Goal: Check status: Check status

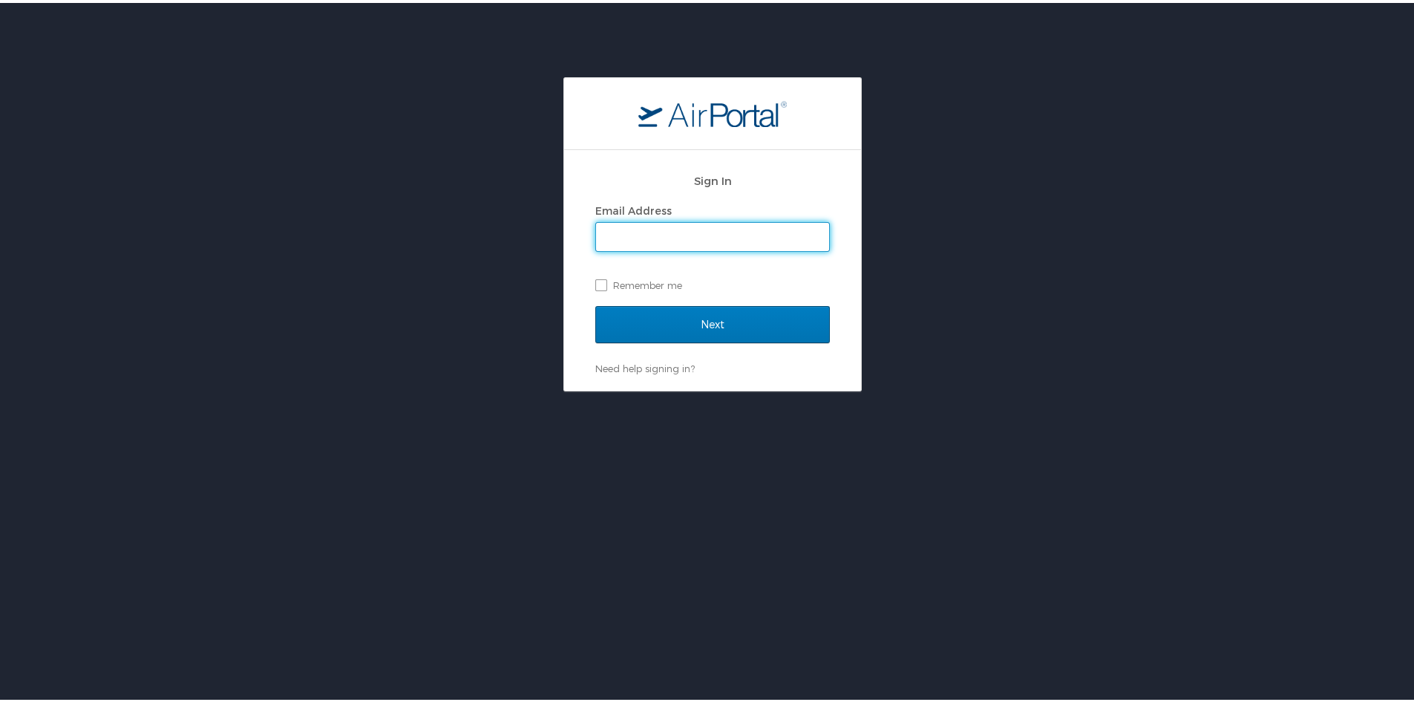
click at [630, 227] on input "Email Address" at bounding box center [712, 234] width 233 height 28
type input "amanda.peck@shipmonk.com"
click at [595, 303] on input "Next" at bounding box center [712, 321] width 235 height 37
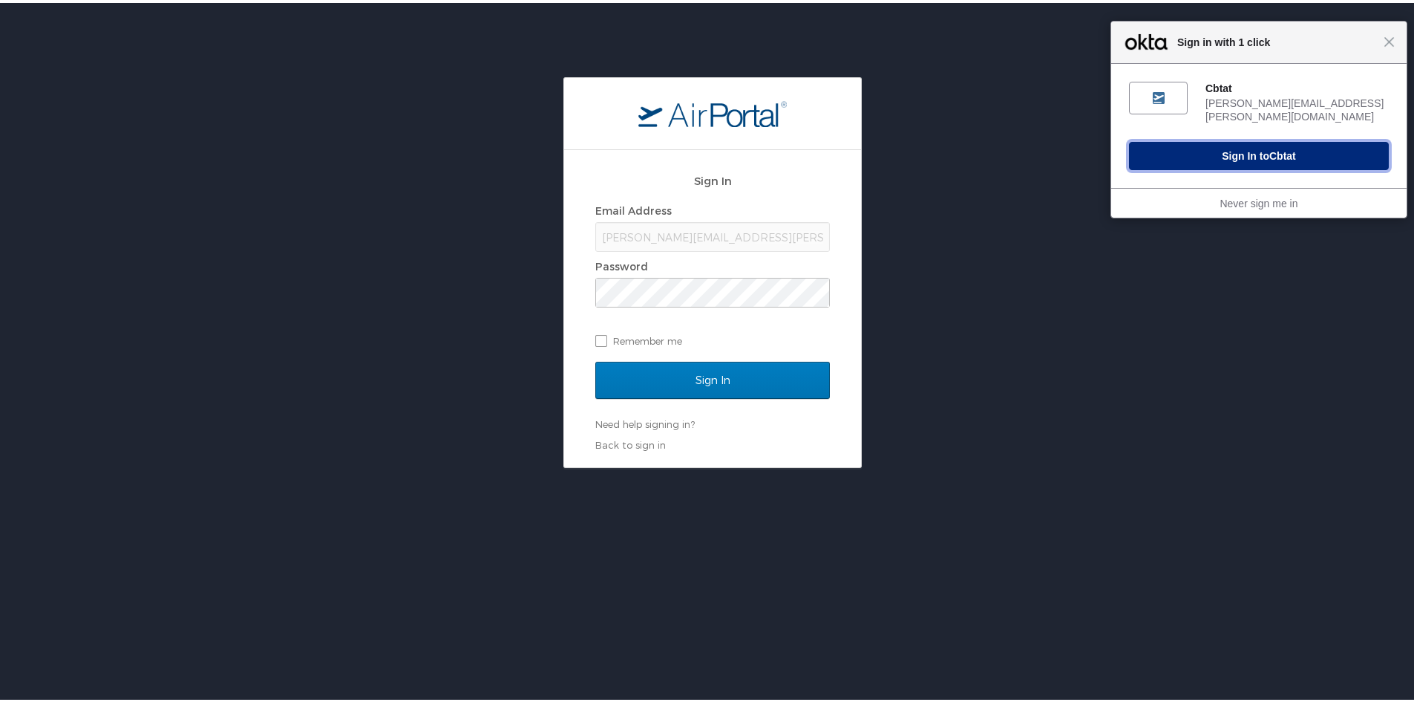
click at [1269, 147] on span "Cbtat" at bounding box center [1282, 153] width 27 height 12
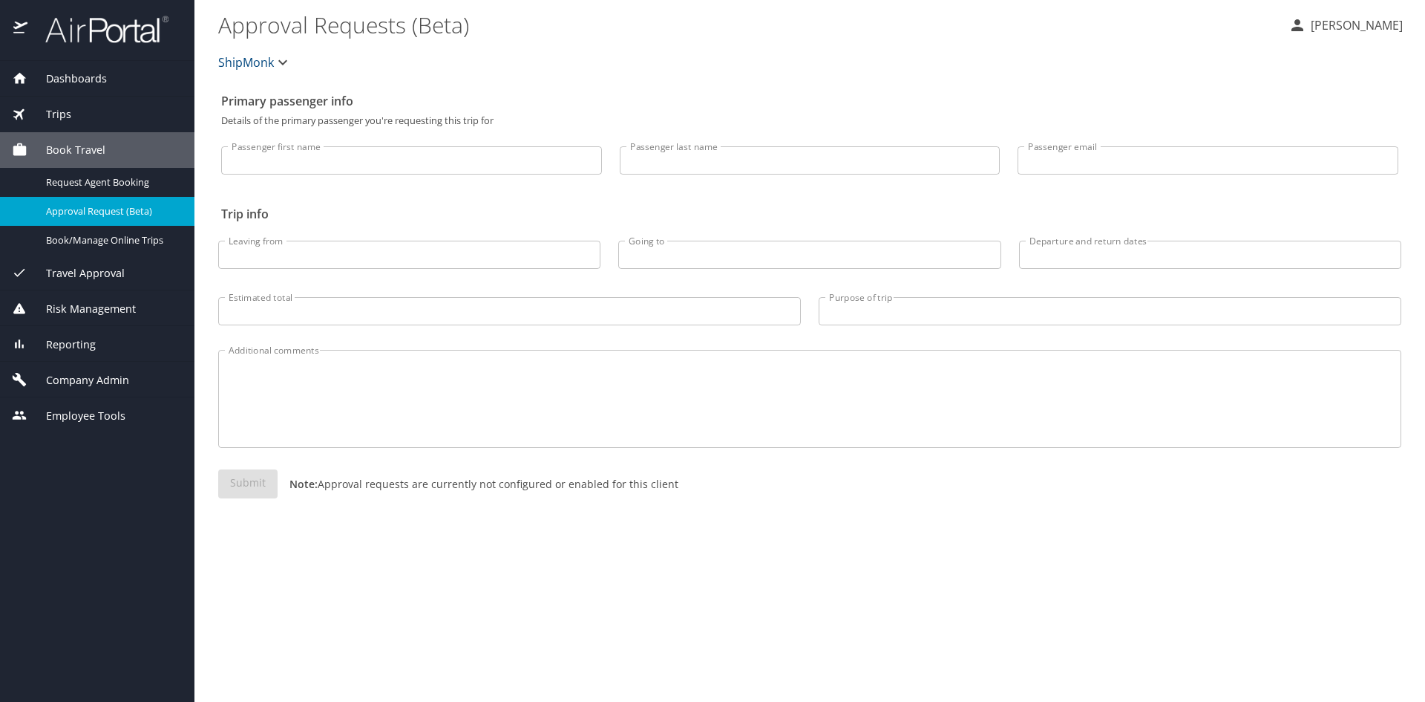
click at [63, 108] on span "Trips" at bounding box center [49, 114] width 44 height 16
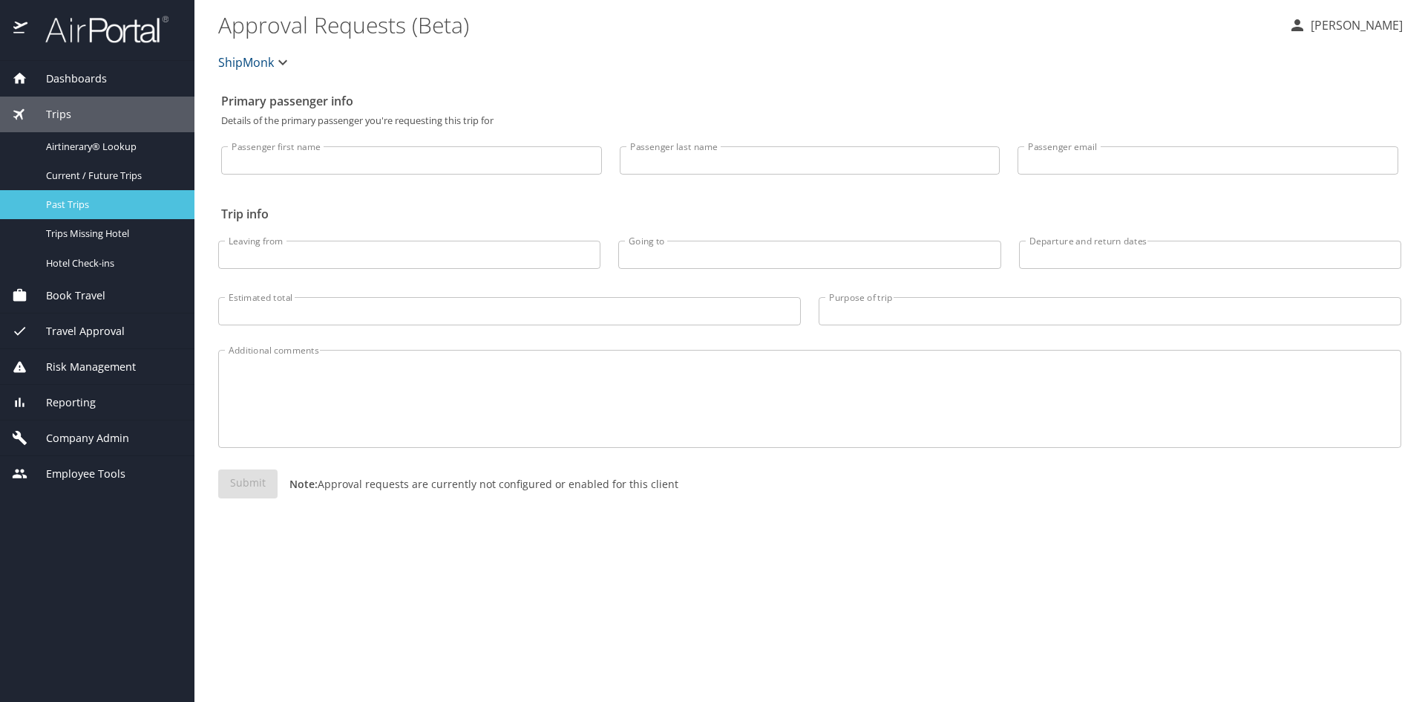
click at [80, 195] on link "Past Trips" at bounding box center [97, 204] width 194 height 29
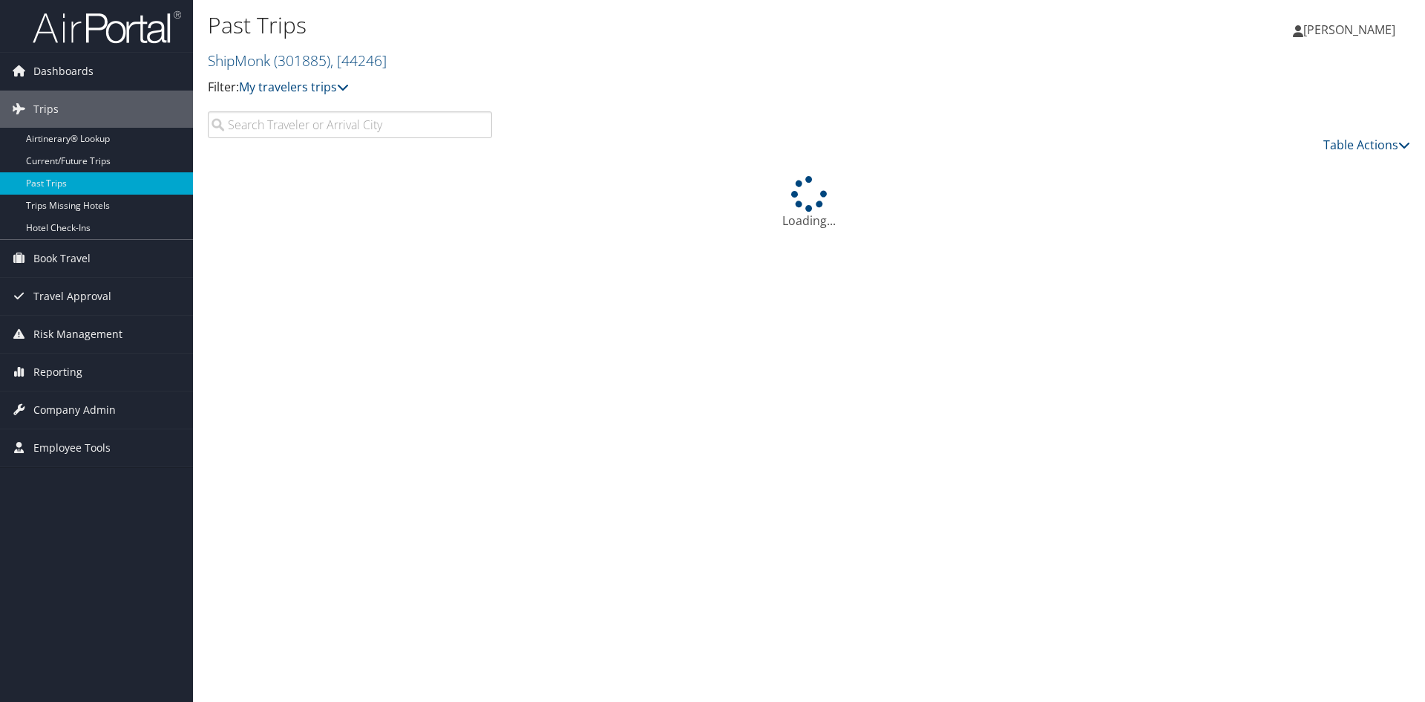
click at [270, 132] on input "search" at bounding box center [350, 124] width 284 height 27
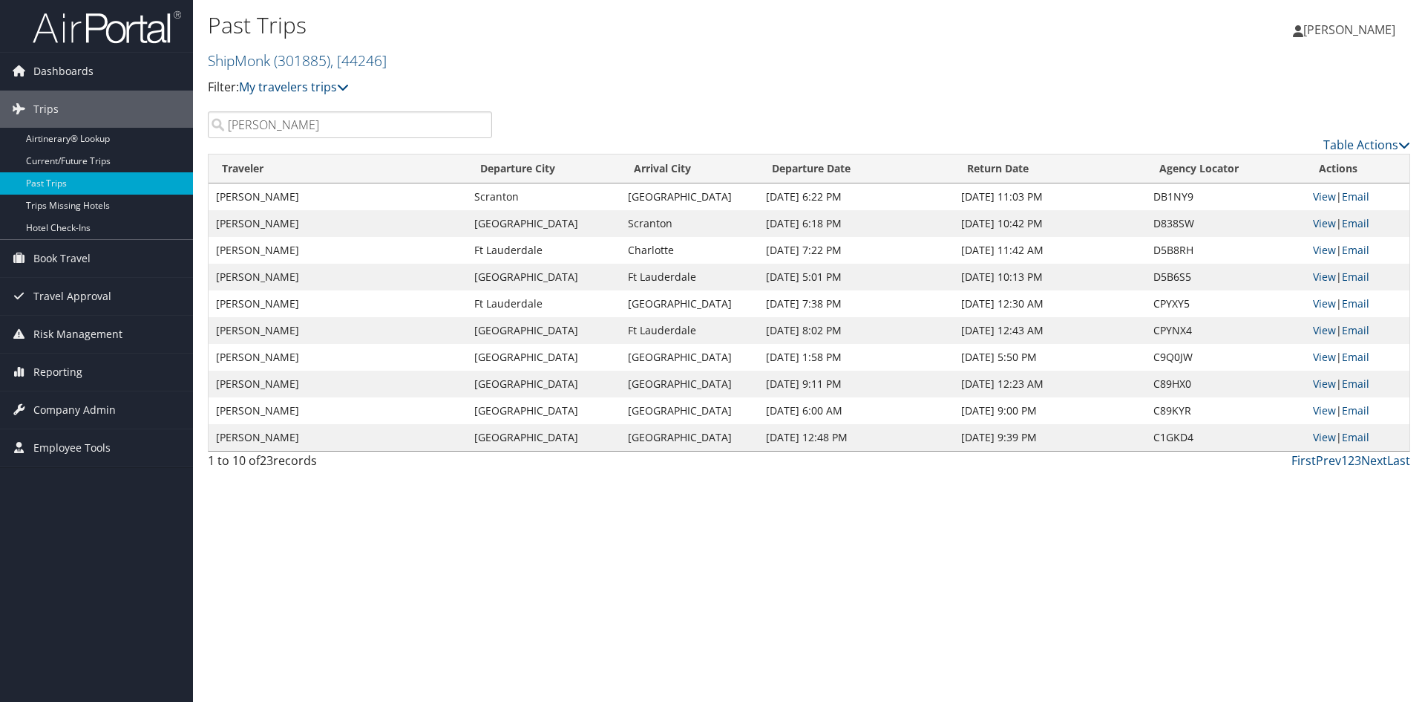
click at [733, 80] on p "Filter: My travelers trips" at bounding box center [609, 87] width 802 height 19
drag, startPoint x: 219, startPoint y: 128, endPoint x: 151, endPoint y: 136, distance: 68.0
click at [155, 135] on div "Dashboards AirPortal 360™ (Manager) My Travel Dashboard Trips Airtinerary® Look…" at bounding box center [712, 351] width 1425 height 702
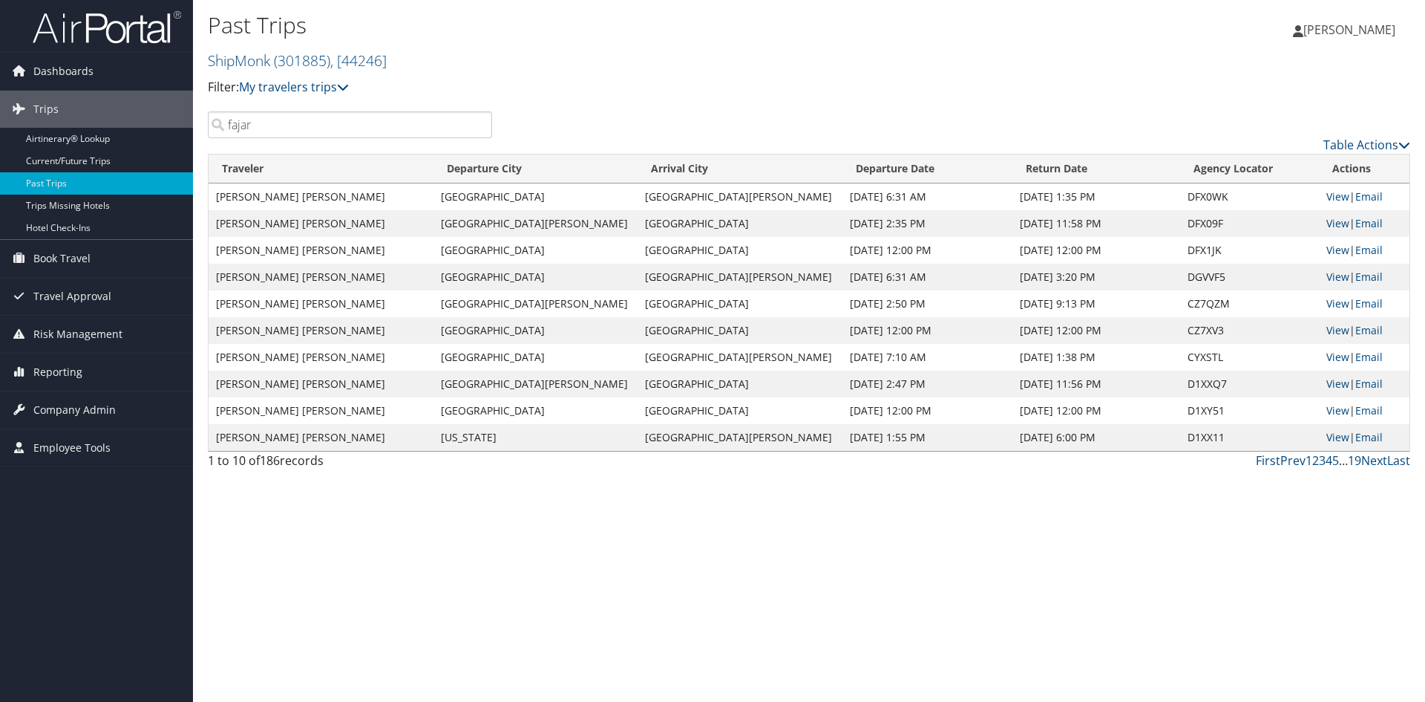
type input "fajar"
click at [1013, 195] on td "Oct 3, 2025 1:35 PM" at bounding box center [1097, 196] width 168 height 27
